Goal: Information Seeking & Learning: Learn about a topic

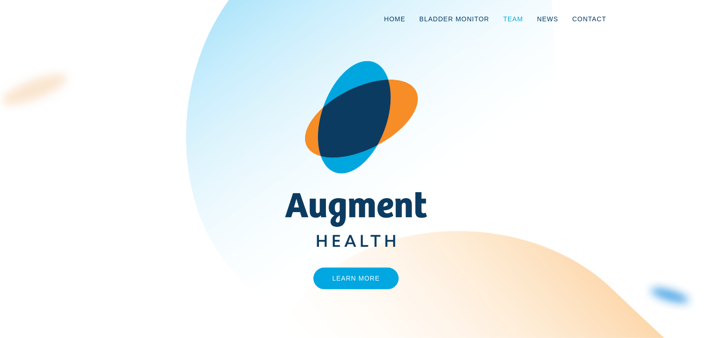
click at [514, 16] on link "Team" at bounding box center [513, 19] width 34 height 31
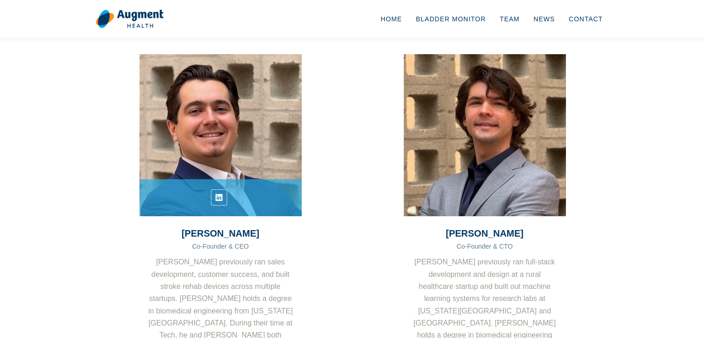
scroll to position [139, 0]
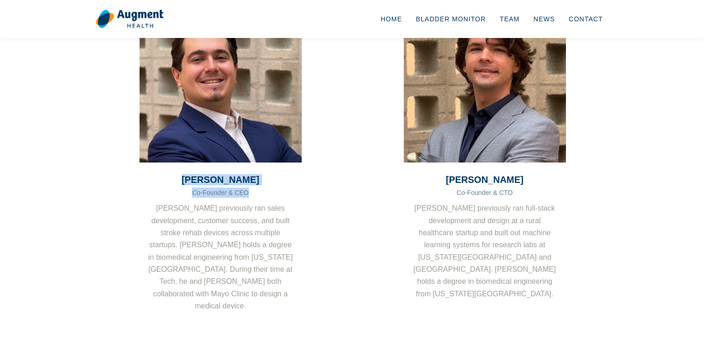
drag, startPoint x: 245, startPoint y: 194, endPoint x: 177, endPoint y: 184, distance: 68.4
click at [177, 184] on div "[PERSON_NAME] Co-Founder & CEO [PERSON_NAME] previously ran sales development, …" at bounding box center [221, 247] width 162 height 169
click at [263, 180] on h3 "[PERSON_NAME]" at bounding box center [221, 179] width 162 height 11
click at [260, 177] on h3 "[PERSON_NAME]" at bounding box center [221, 179] width 162 height 11
drag, startPoint x: 260, startPoint y: 177, endPoint x: 155, endPoint y: 190, distance: 105.1
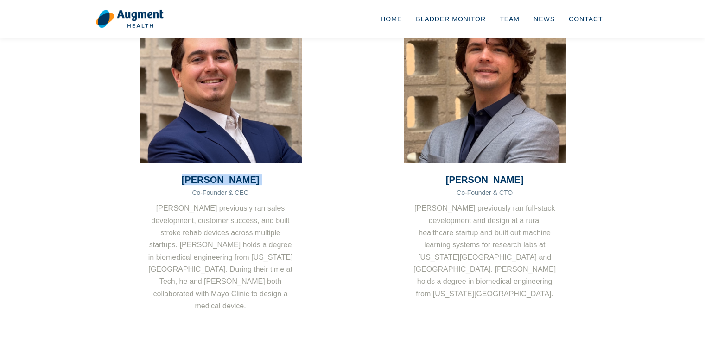
click at [155, 187] on div "[PERSON_NAME] Co-Founder & CEO [PERSON_NAME] previously ran sales development, …" at bounding box center [221, 247] width 162 height 169
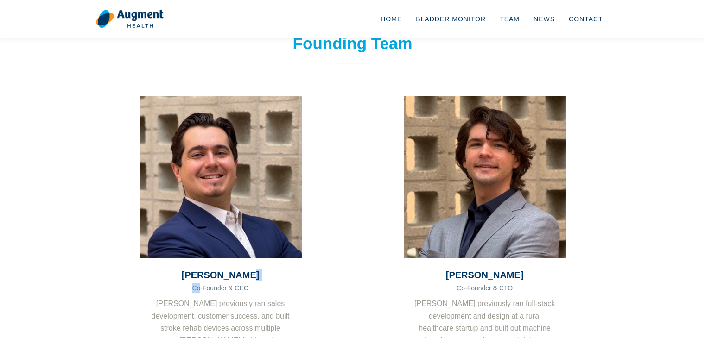
scroll to position [0, 0]
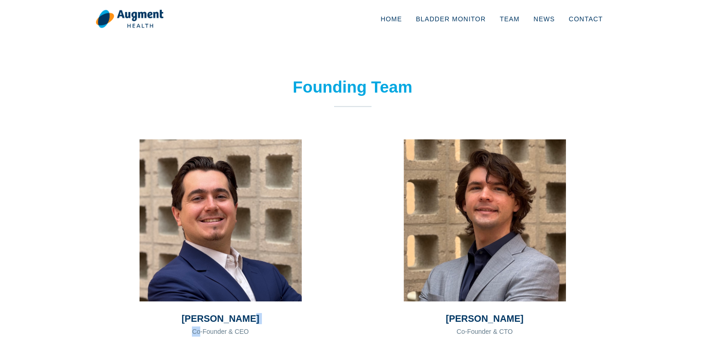
click at [125, 14] on img at bounding box center [130, 18] width 68 height 19
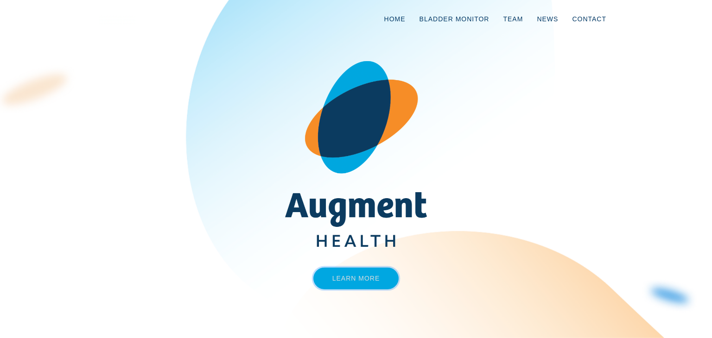
click at [362, 284] on link "Learn More" at bounding box center [356, 279] width 86 height 22
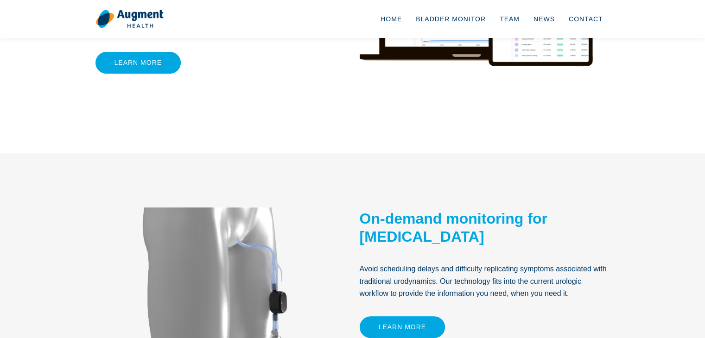
scroll to position [325, 0]
